Goal: Information Seeking & Learning: Learn about a topic

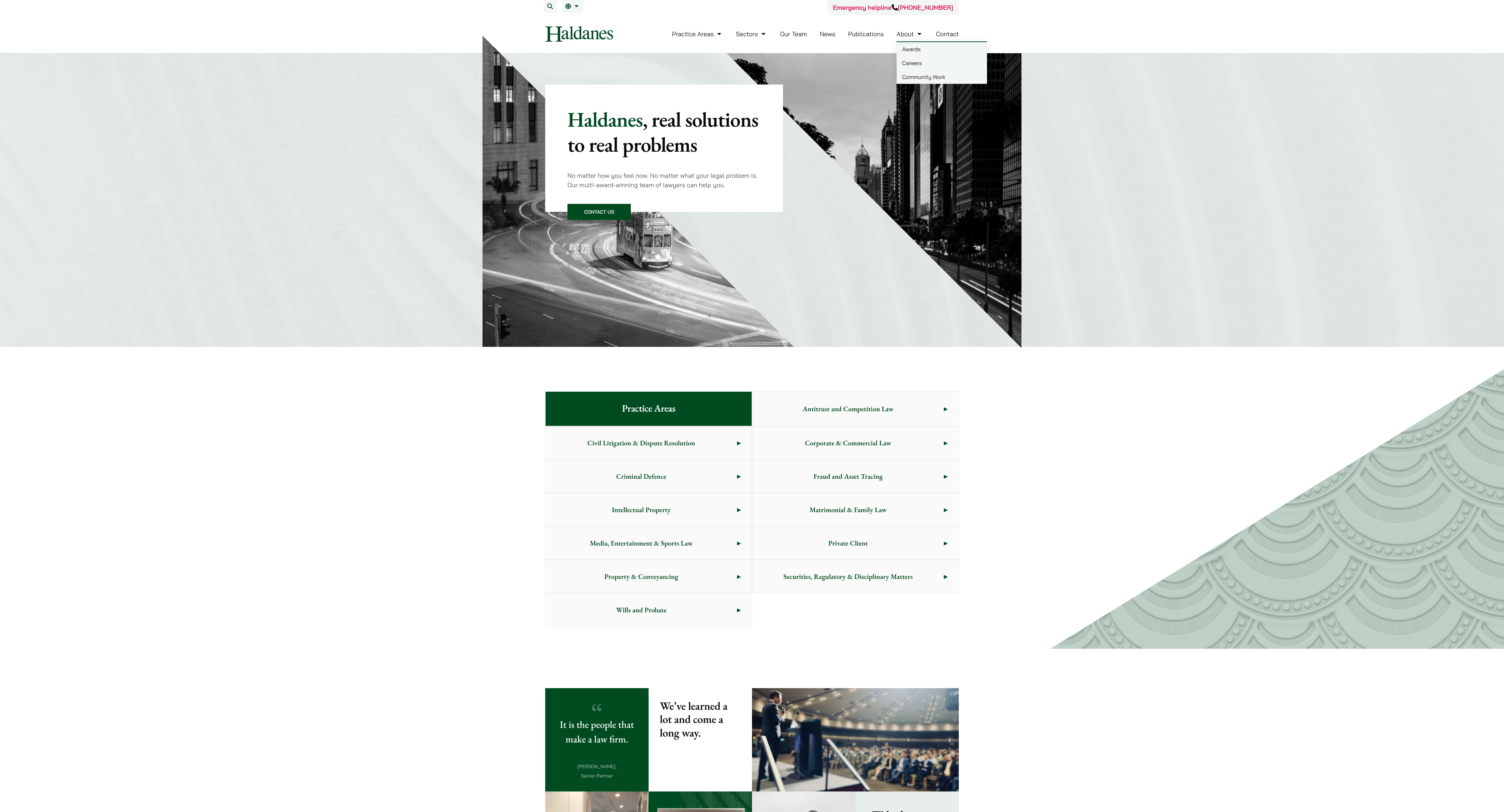
click at [501, 63] on link "Careers" at bounding box center [941, 63] width 91 height 14
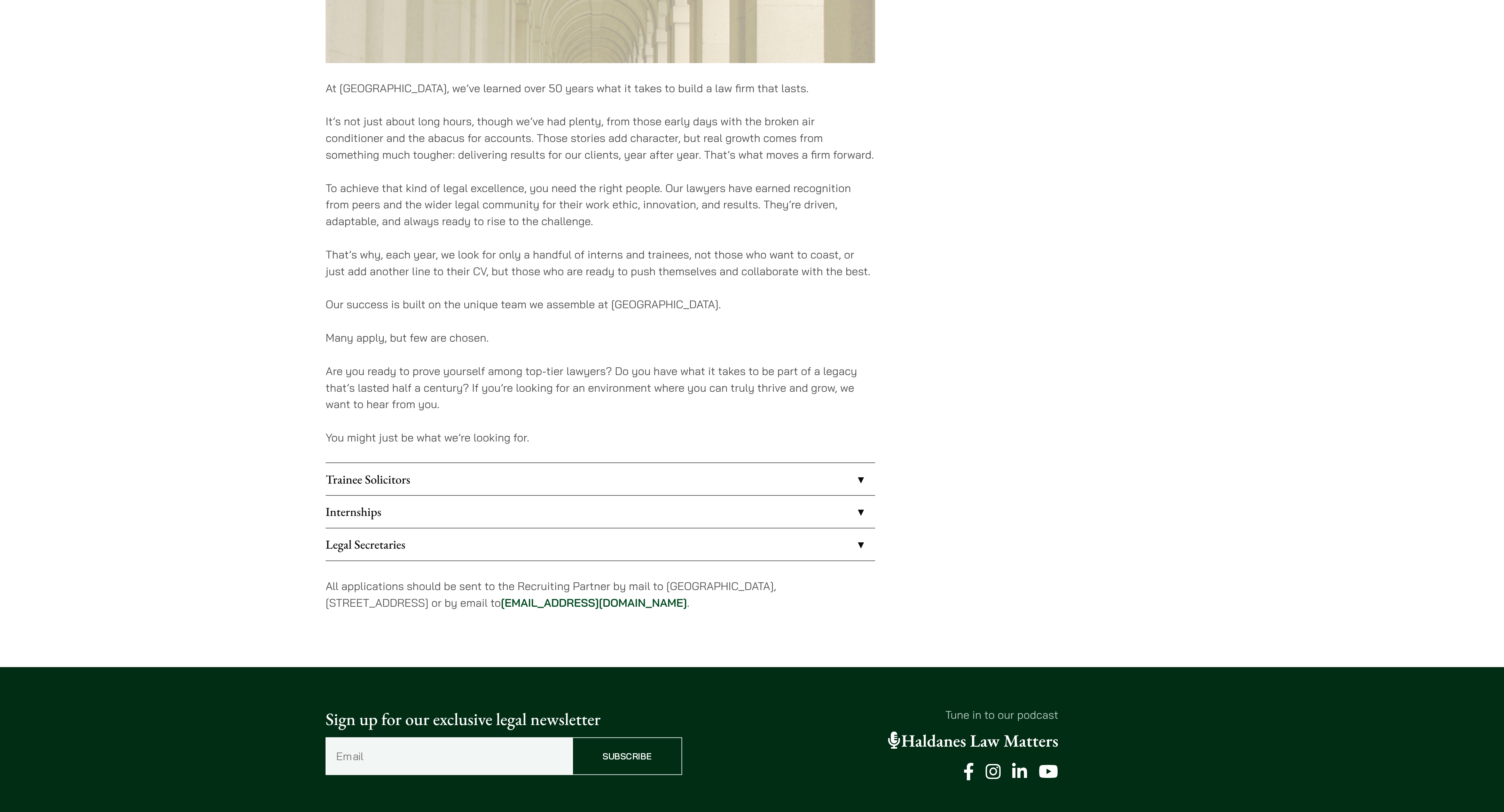
scroll to position [52, 0]
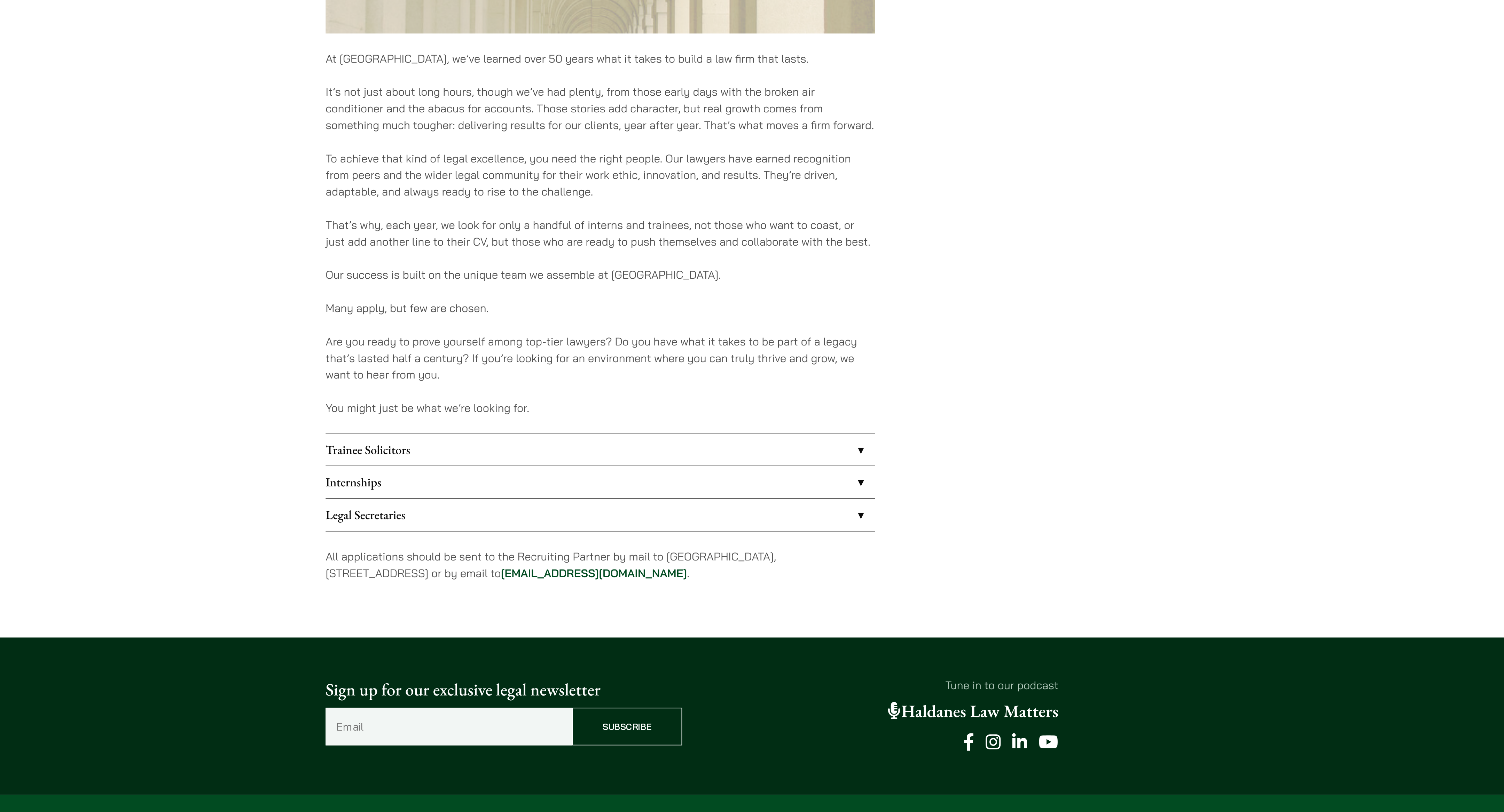
click at [745, 611] on link "Trainee Solicitors" at bounding box center [700, 607] width 310 height 18
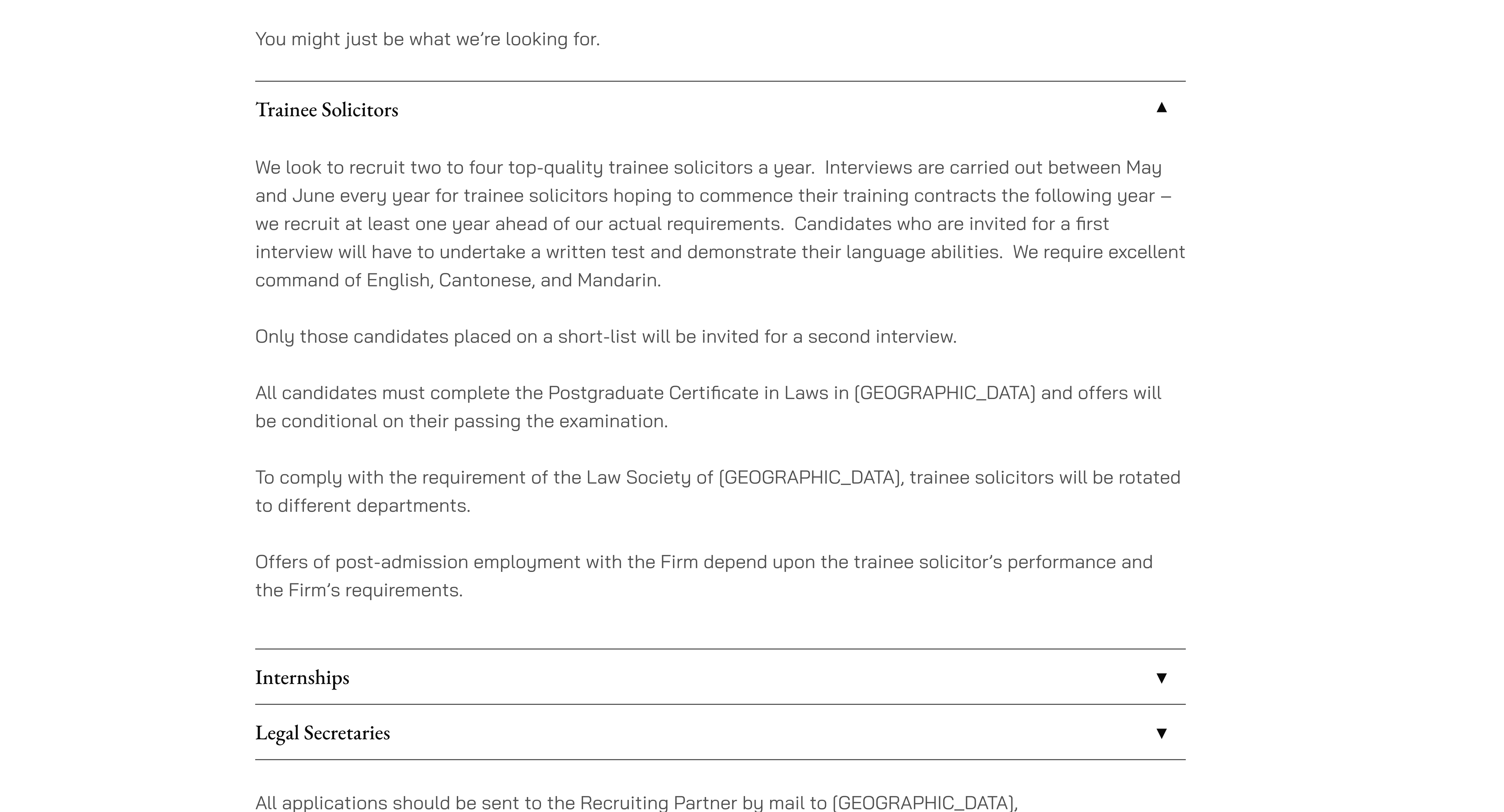
scroll to position [90, 0]
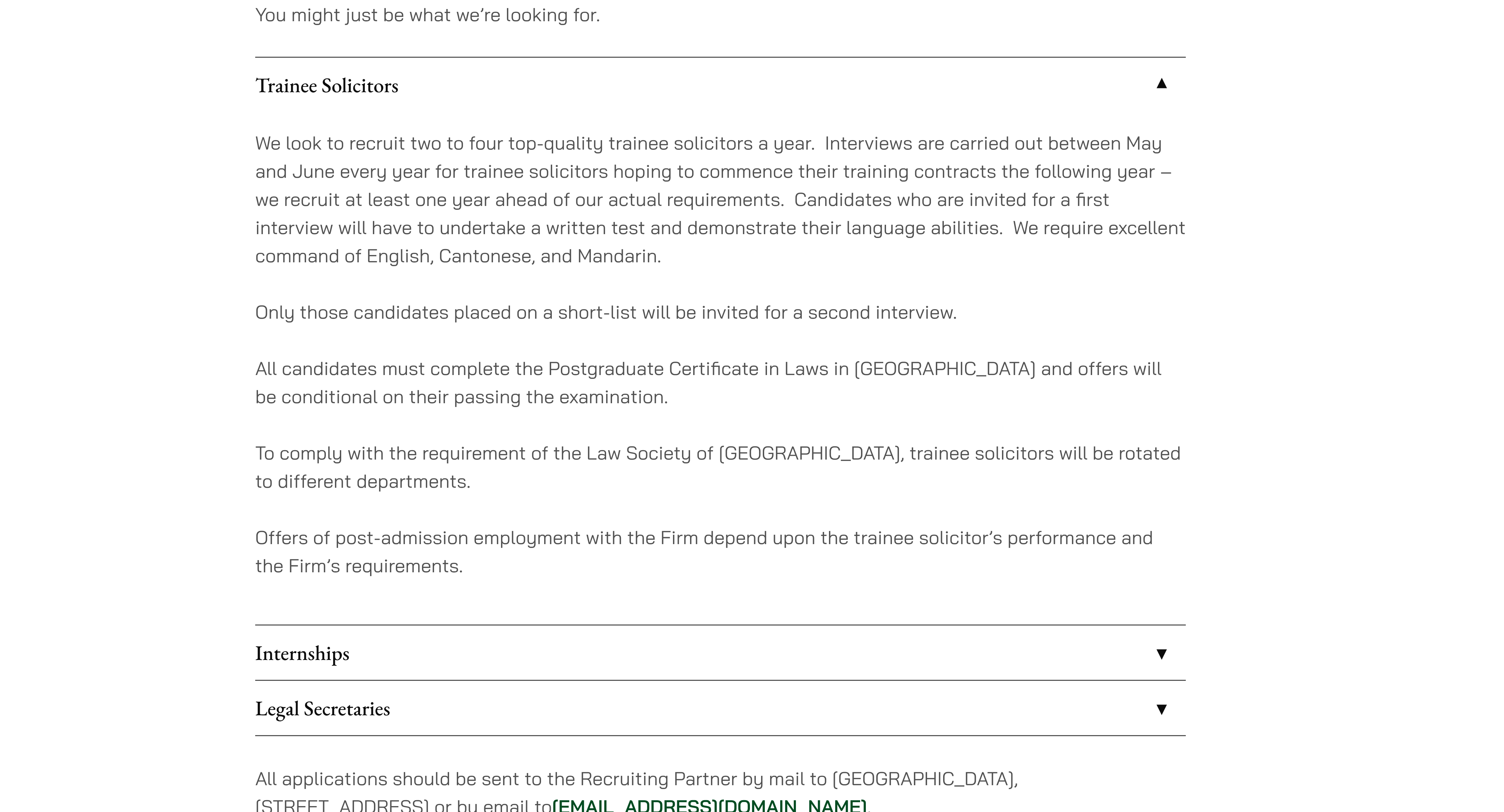
click at [744, 752] on link "Internships" at bounding box center [700, 758] width 310 height 18
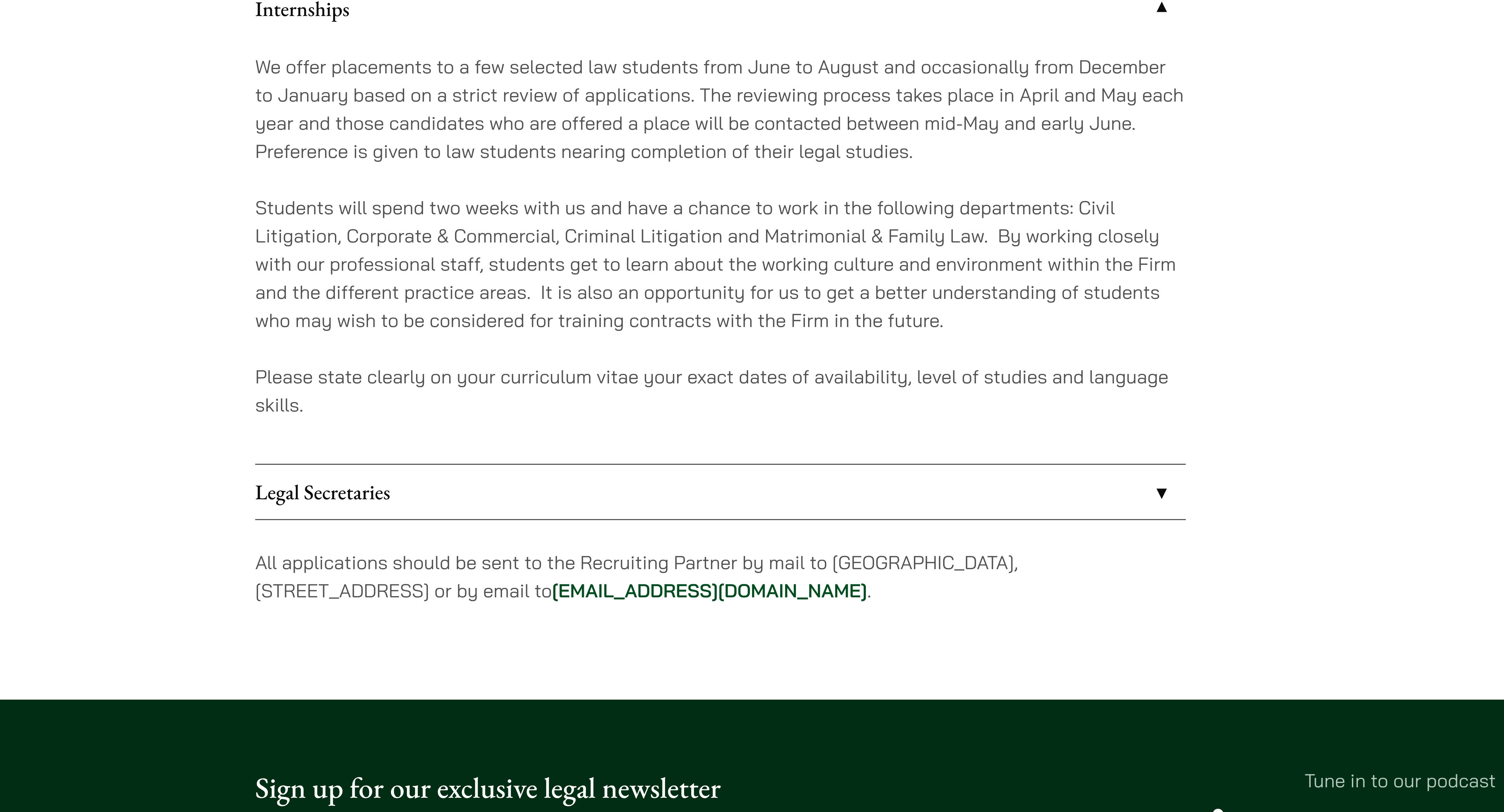
scroll to position [140, 0]
